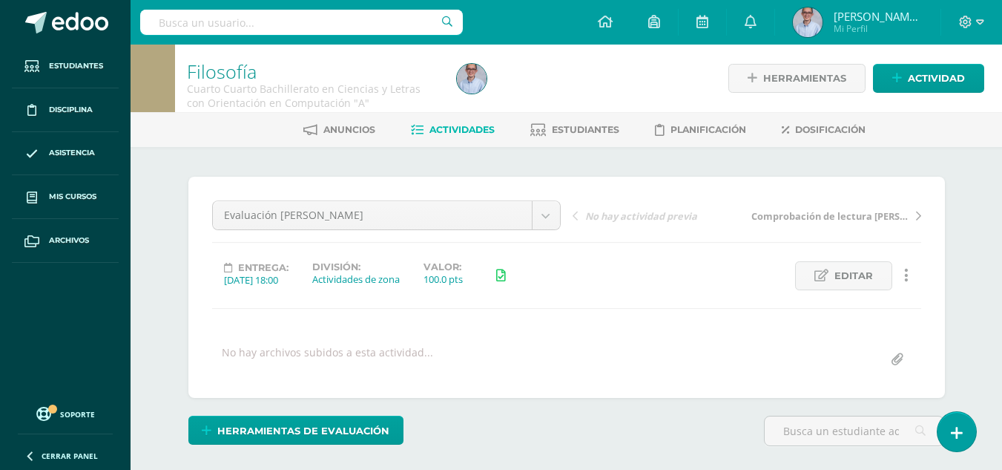
click at [451, 134] on span "Actividades" at bounding box center [462, 129] width 65 height 11
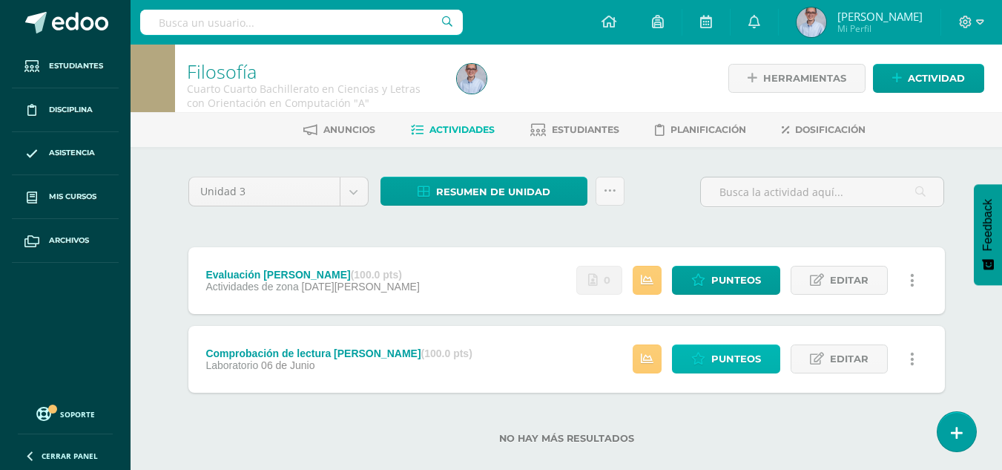
click at [720, 360] on span "Punteos" at bounding box center [736, 358] width 50 height 27
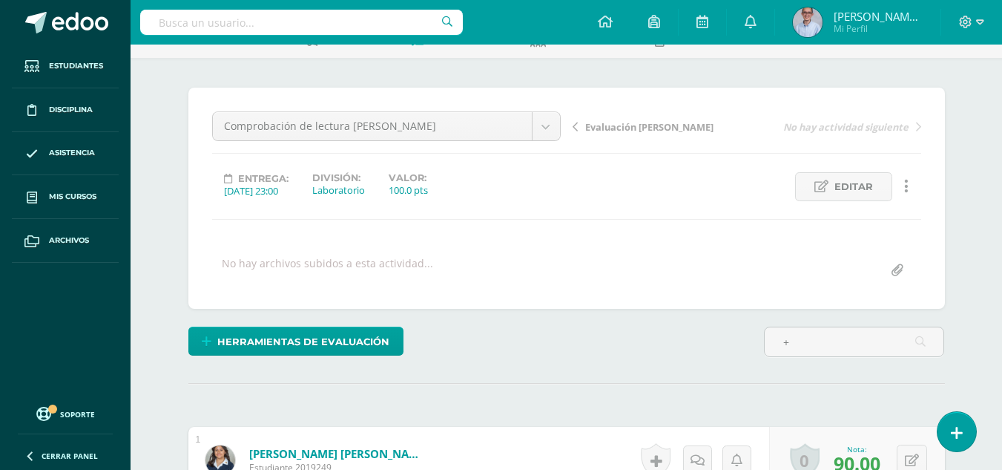
scroll to position [87, 0]
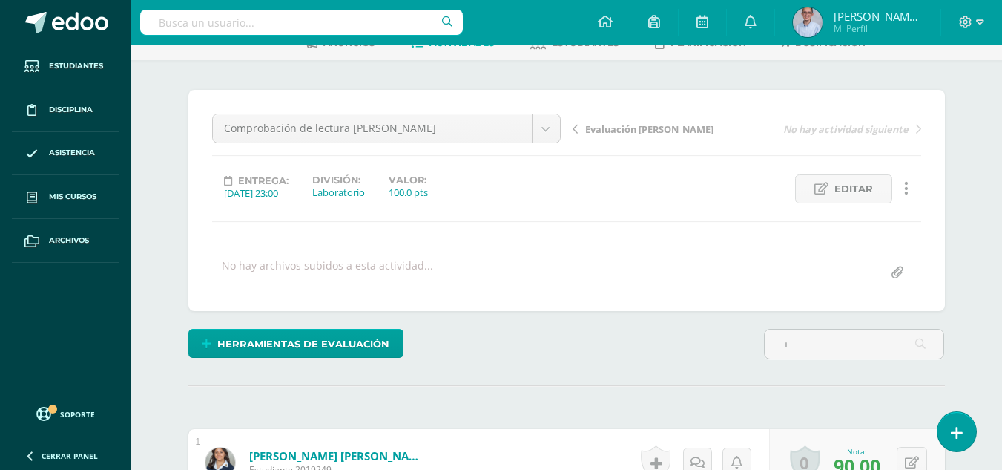
type input "+"
drag, startPoint x: 999, startPoint y: 134, endPoint x: 1004, endPoint y: 183, distance: 49.2
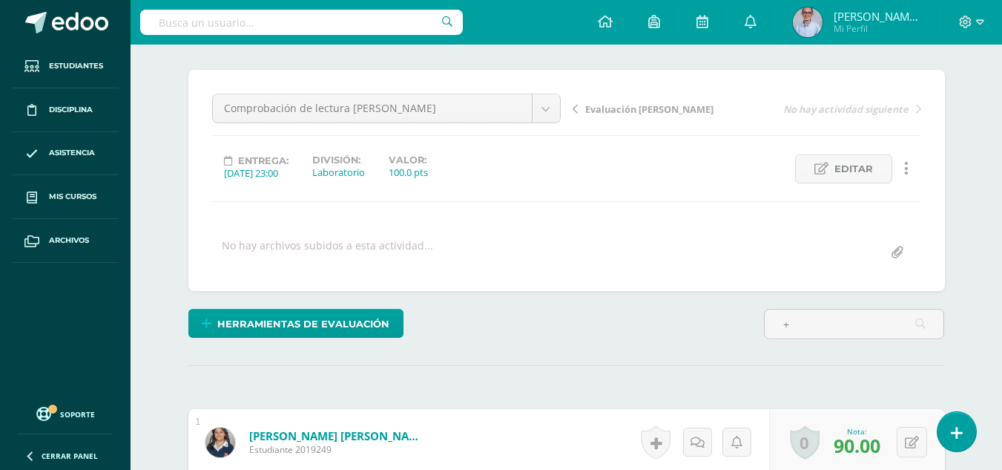
scroll to position [111, 0]
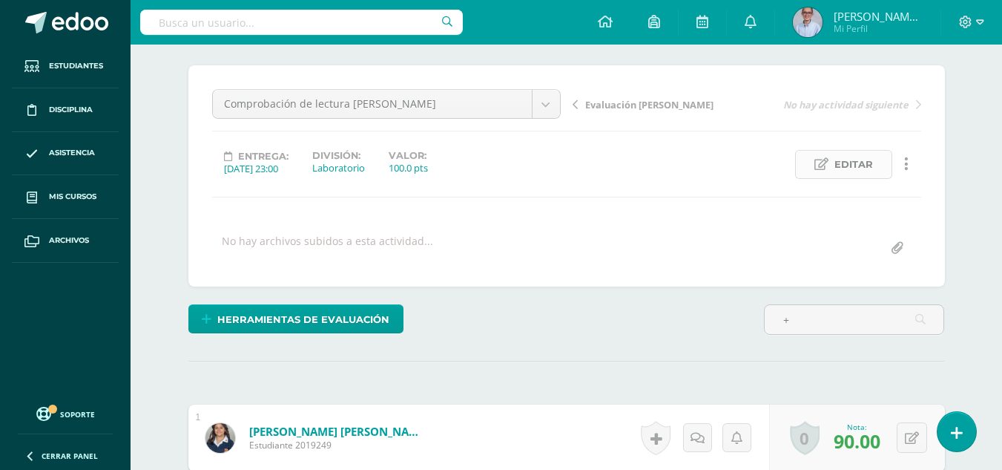
click at [855, 174] on span "Editar" at bounding box center [854, 164] width 39 height 27
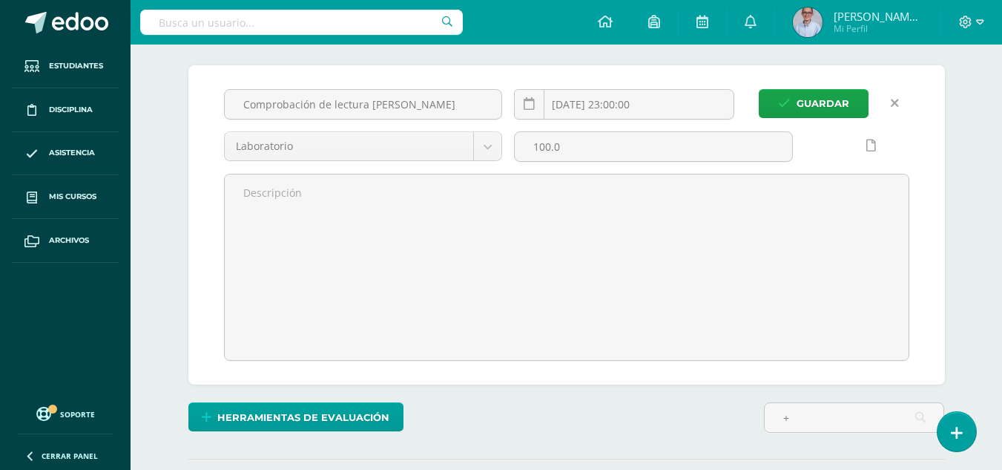
click at [812, 96] on span "Guardar" at bounding box center [823, 103] width 53 height 27
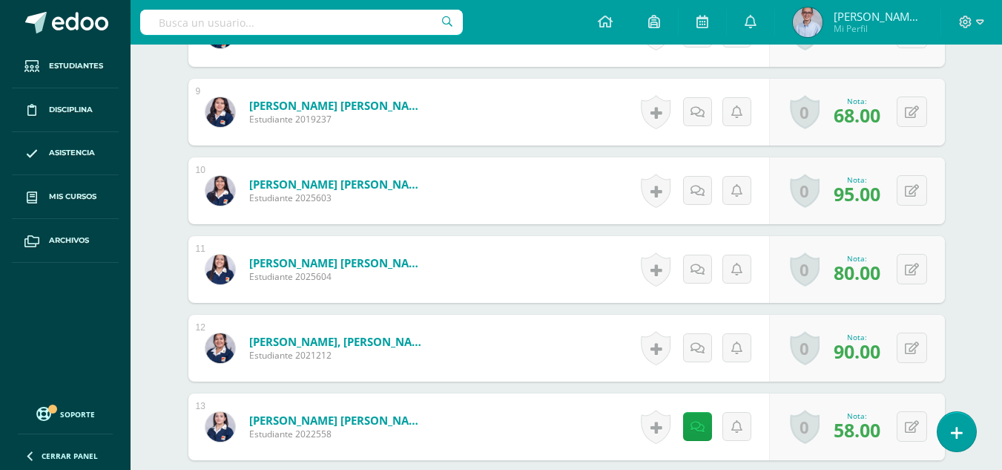
scroll to position [1168, 0]
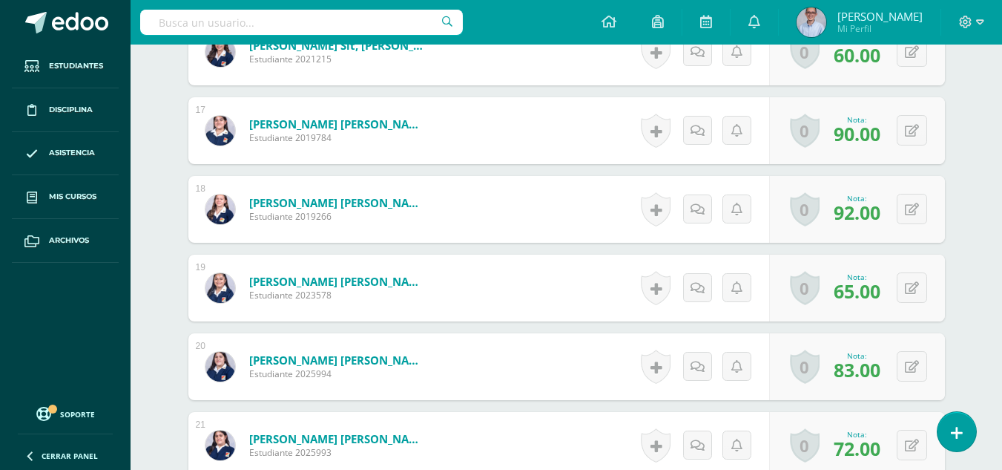
scroll to position [1681, 0]
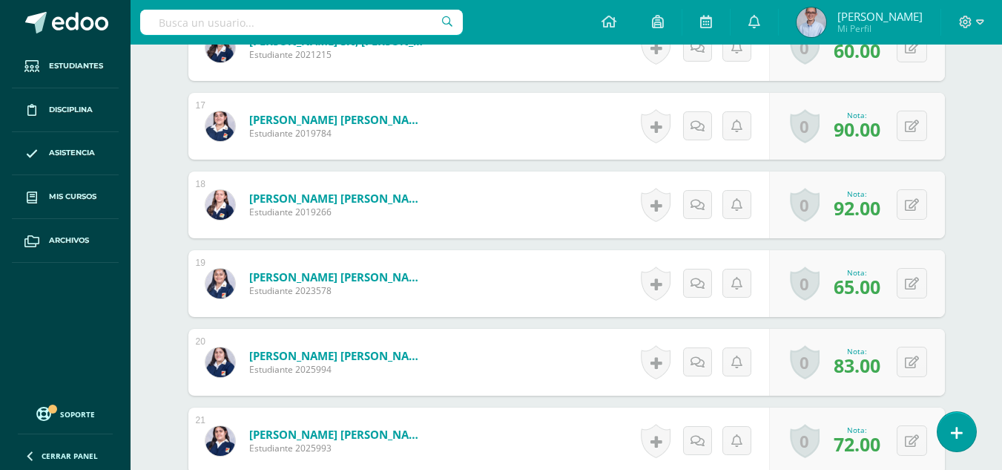
drag, startPoint x: 1002, startPoint y: 323, endPoint x: 995, endPoint y: 349, distance: 27.5
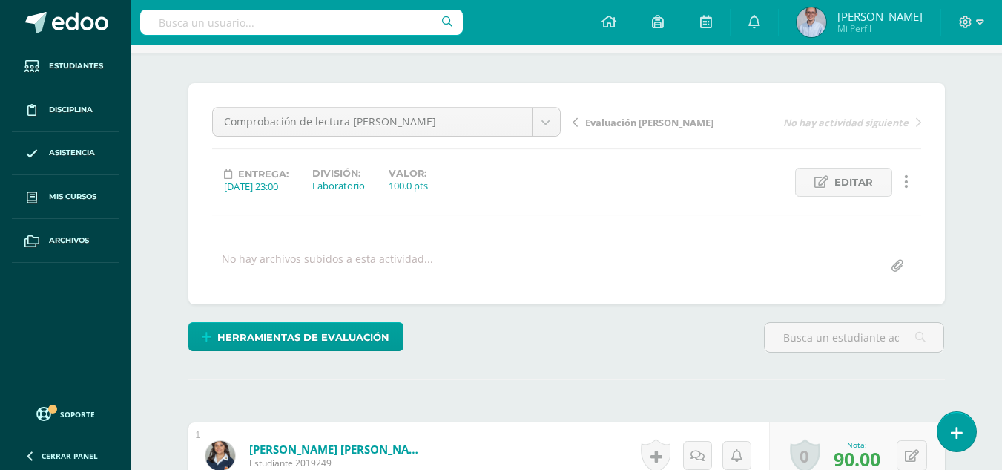
scroll to position [33, 0]
